Goal: Navigation & Orientation: Go to known website

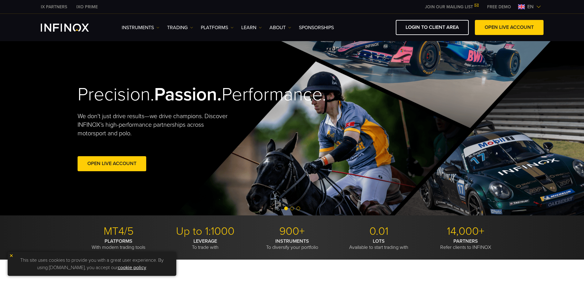
click at [528, 6] on span "en" at bounding box center [530, 6] width 11 height 7
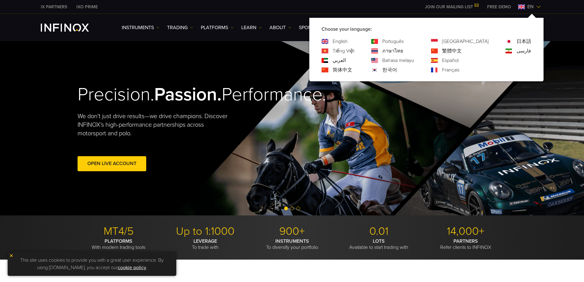
click at [397, 69] on link "한국어" at bounding box center [389, 69] width 15 height 7
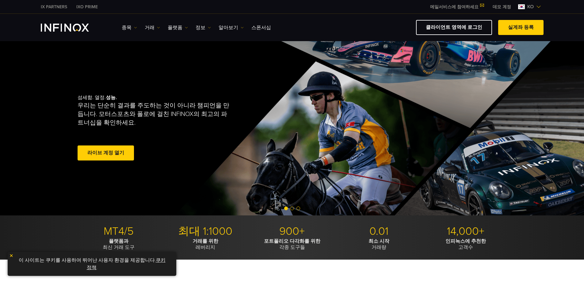
click at [464, 27] on link "클라이언트 영역에 로그인" at bounding box center [454, 27] width 76 height 15
